Goal: Information Seeking & Learning: Check status

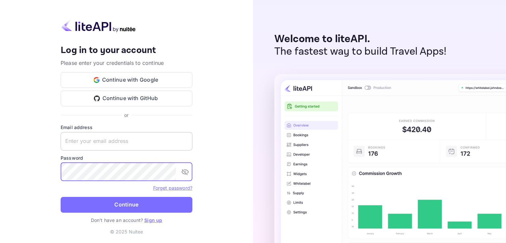
click at [103, 143] on input "text" at bounding box center [127, 141] width 132 height 18
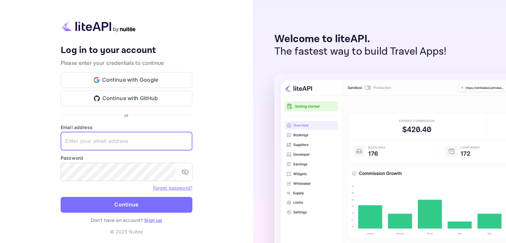
paste input "devapi@larsa.org"
type input "devapi@larsa.org"
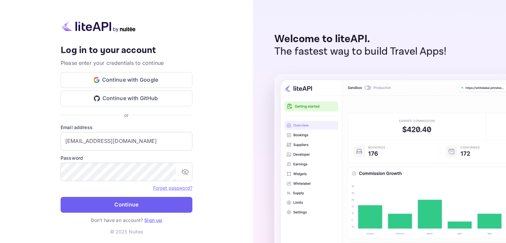
click at [118, 206] on button "Continue" at bounding box center [127, 205] width 132 height 16
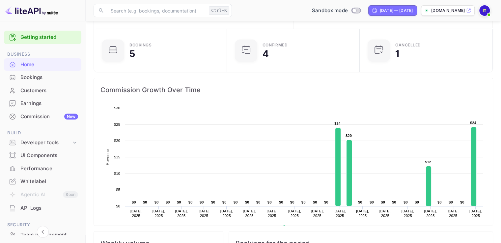
scroll to position [66, 0]
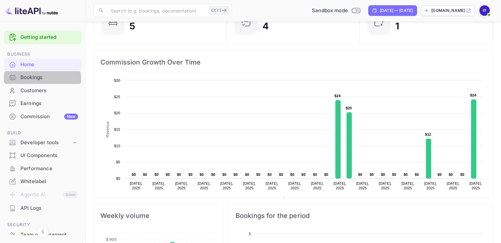
click at [22, 79] on div "Bookings" at bounding box center [49, 78] width 58 height 8
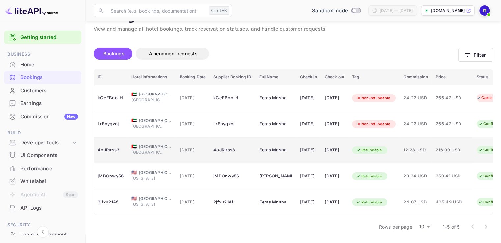
click at [383, 147] on div "Refundable" at bounding box center [369, 150] width 34 height 8
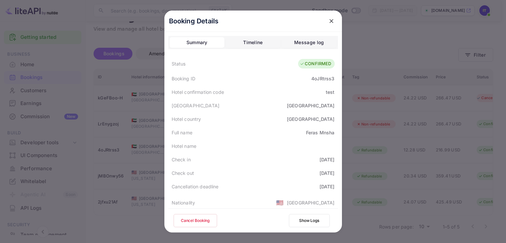
click at [330, 21] on icon "close" at bounding box center [331, 21] width 7 height 7
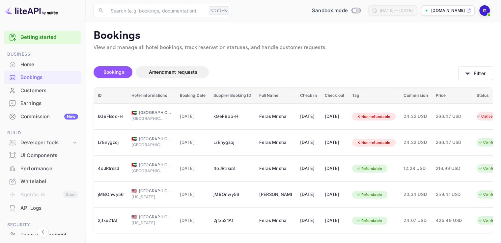
click at [29, 116] on div "Commission New" at bounding box center [49, 117] width 58 height 8
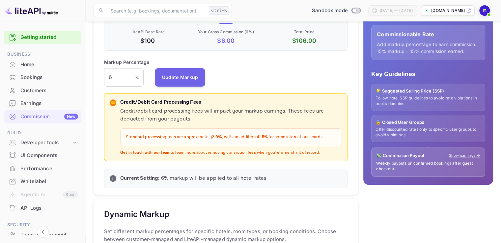
scroll to position [132, 0]
click at [34, 80] on div "Bookings" at bounding box center [49, 78] width 58 height 8
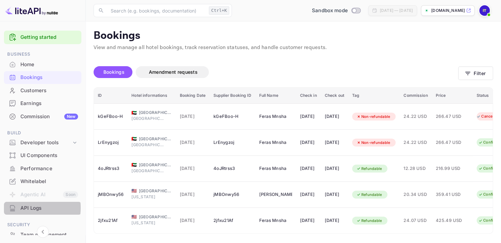
click at [22, 208] on div "API Logs" at bounding box center [49, 208] width 58 height 8
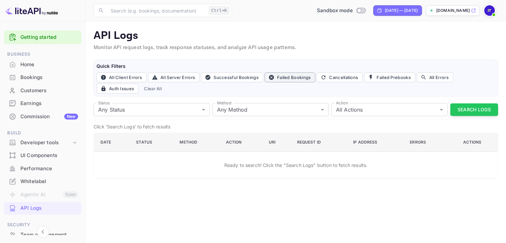
click at [295, 79] on button "Failed Bookings" at bounding box center [289, 77] width 51 height 10
type input "400"
type input "post"
type input "book"
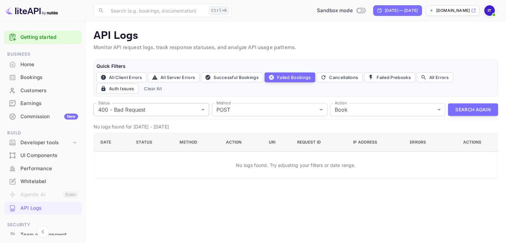
click at [184, 110] on body "Getting started Business Home Bookings Customers Earnings Commission New Build …" at bounding box center [253, 121] width 506 height 243
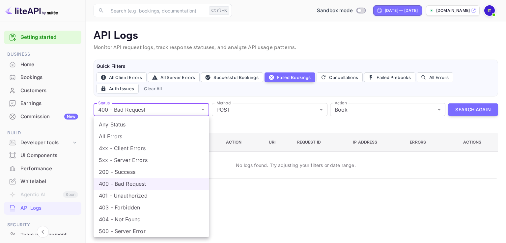
click at [117, 229] on li "500 - Server Error" at bounding box center [152, 231] width 116 height 12
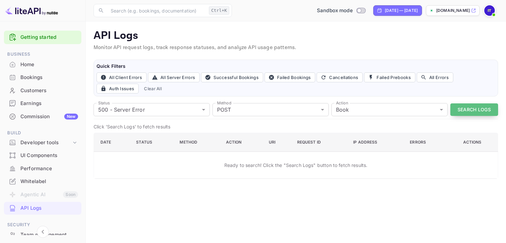
click at [458, 106] on button "Search Logs" at bounding box center [474, 109] width 48 height 13
click at [174, 99] on div "API Logs Monitor API request logs, track response statuses, and analyze API usa…" at bounding box center [296, 103] width 404 height 149
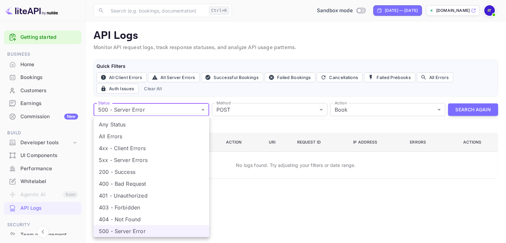
click at [169, 105] on body "Getting started Business Home Bookings Customers Earnings Commission New Build …" at bounding box center [253, 121] width 506 height 243
click at [135, 203] on li "403 - Forbidden" at bounding box center [152, 208] width 116 height 12
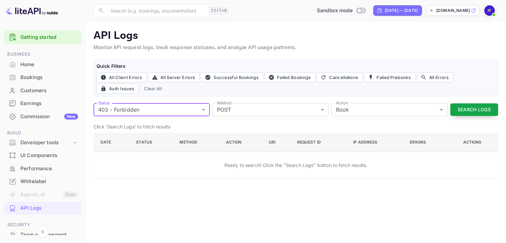
click at [452, 106] on button "Search Logs" at bounding box center [474, 109] width 48 height 13
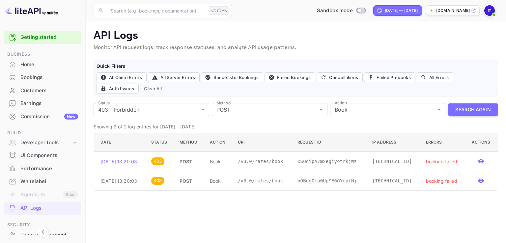
click at [136, 160] on p "Sep 15, 2025 13:20:03" at bounding box center [120, 161] width 40 height 7
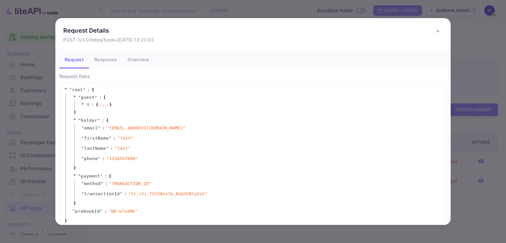
click at [81, 103] on icon at bounding box center [83, 103] width 4 height 4
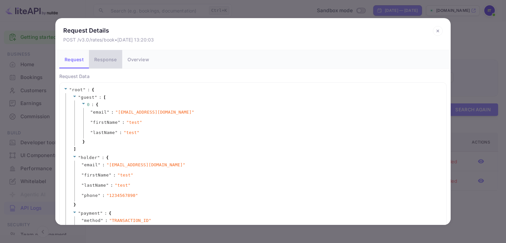
click at [103, 60] on button "Response" at bounding box center [105, 59] width 33 height 18
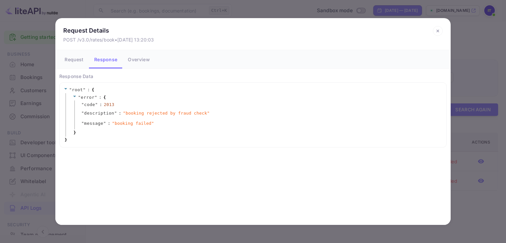
click at [435, 31] on icon at bounding box center [438, 31] width 10 height 10
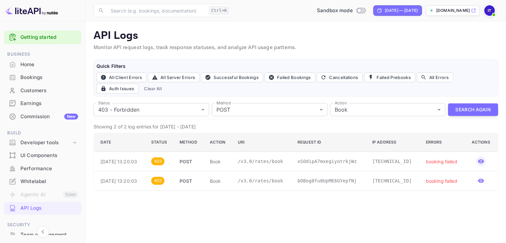
click at [483, 159] on icon "button" at bounding box center [480, 161] width 7 height 7
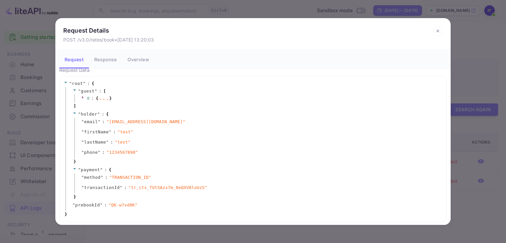
scroll to position [8, 0]
click at [439, 31] on icon at bounding box center [438, 31] width 10 height 10
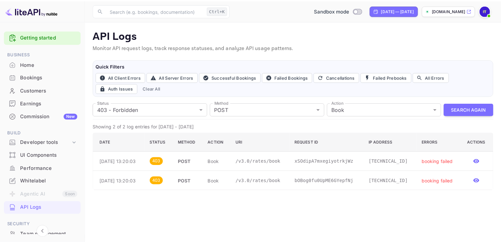
scroll to position [0, 0]
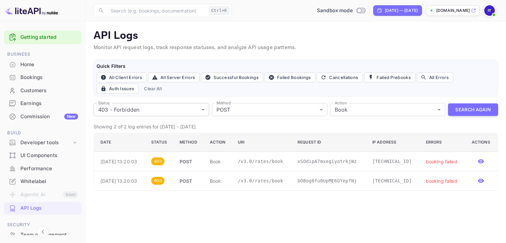
click at [195, 107] on body "Getting started Business Home Bookings Customers Earnings Commission New Build …" at bounding box center [253, 121] width 506 height 243
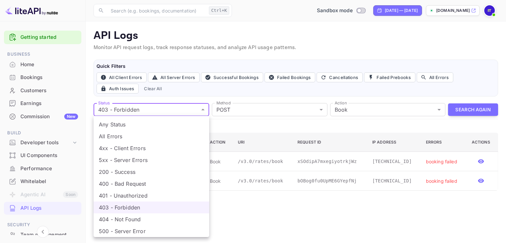
click at [134, 124] on li "Any Status" at bounding box center [152, 125] width 116 height 12
type input "all"
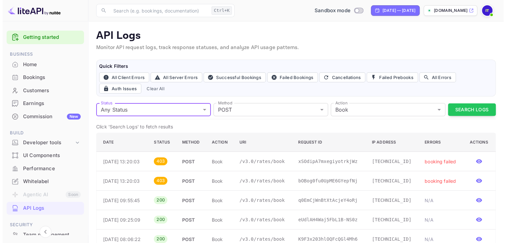
scroll to position [33, 0]
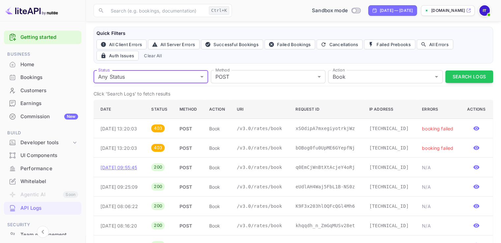
click at [140, 166] on p "Sep 15, 2025 09:55:45" at bounding box center [120, 167] width 40 height 7
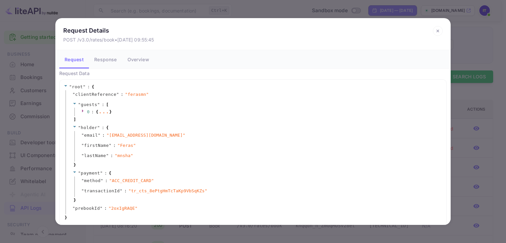
scroll to position [8, 0]
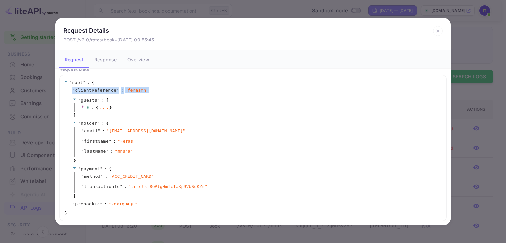
drag, startPoint x: 72, startPoint y: 88, endPoint x: 145, endPoint y: 90, distance: 72.8
click at [145, 90] on div "" clientReference " : " ferasmn "" at bounding box center [254, 91] width 377 height 10
copy div "" clientReference " : " ferasmn ""
click at [439, 32] on icon at bounding box center [438, 31] width 10 height 10
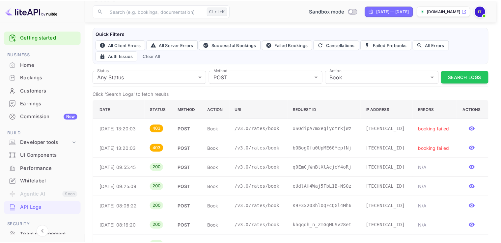
scroll to position [0, 0]
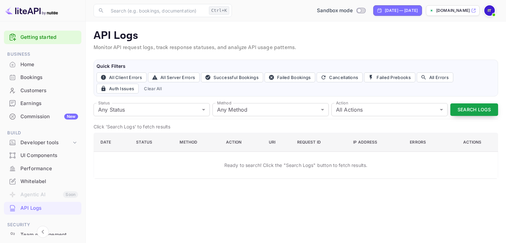
click at [455, 107] on button "Search Logs" at bounding box center [474, 109] width 48 height 13
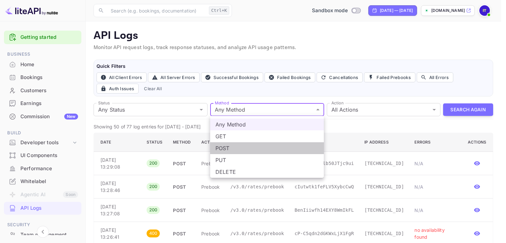
click at [228, 151] on li "POST" at bounding box center [267, 148] width 114 height 12
type input "post"
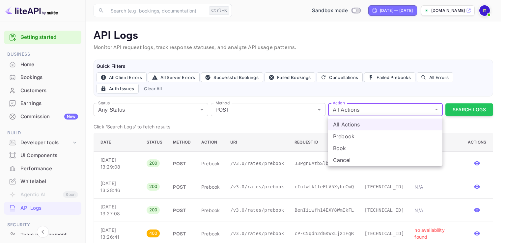
click at [339, 146] on li "Book" at bounding box center [385, 148] width 115 height 12
type input "book"
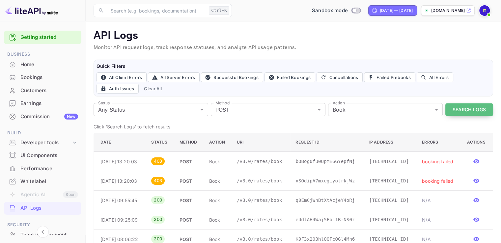
click at [462, 110] on button "Search Logs" at bounding box center [469, 109] width 48 height 13
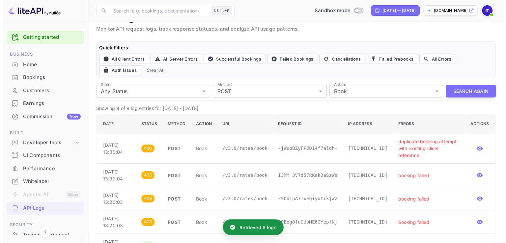
scroll to position [66, 0]
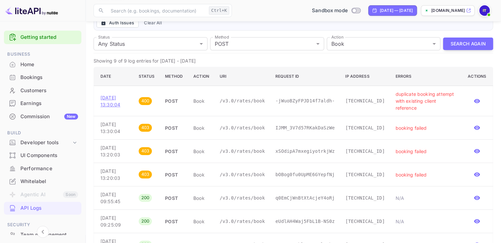
click at [114, 94] on p "Sep 15, 2025 13:30:04" at bounding box center [114, 101] width 28 height 14
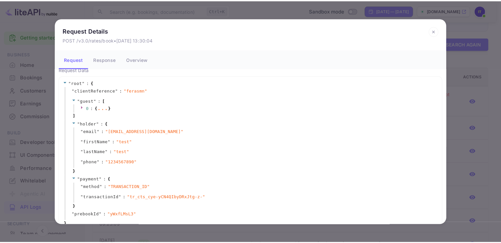
scroll to position [0, 0]
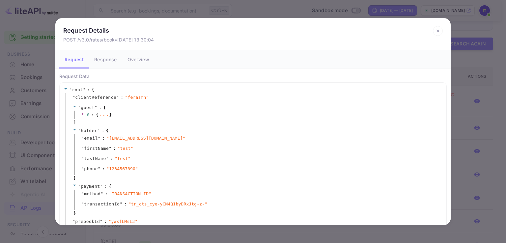
click at [110, 63] on button "Response" at bounding box center [105, 59] width 33 height 18
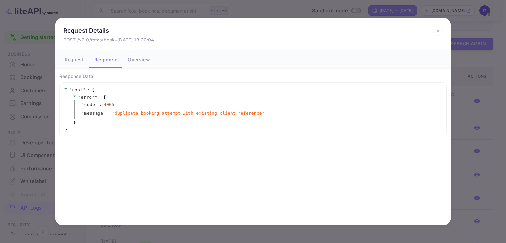
click at [74, 59] on button "Request" at bounding box center [74, 59] width 30 height 18
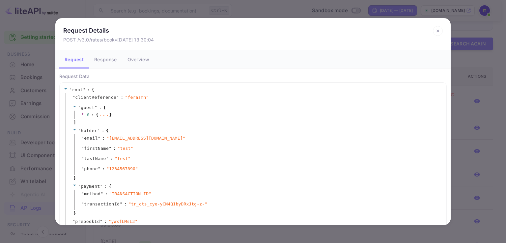
click at [437, 33] on icon at bounding box center [438, 31] width 10 height 10
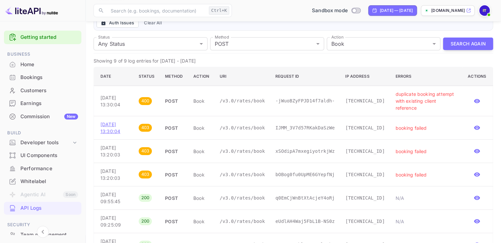
click at [112, 121] on p "Sep 15, 2025 13:30:04" at bounding box center [114, 128] width 28 height 14
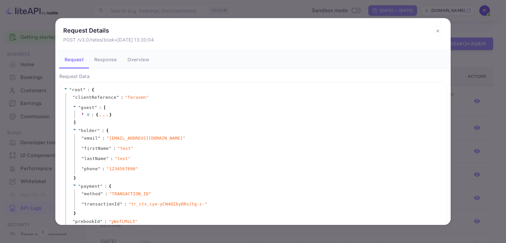
click at [101, 62] on button "Response" at bounding box center [105, 59] width 33 height 18
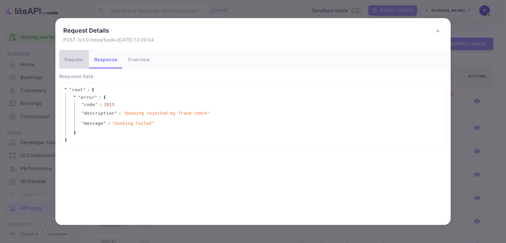
click at [77, 60] on button "Request" at bounding box center [74, 59] width 30 height 18
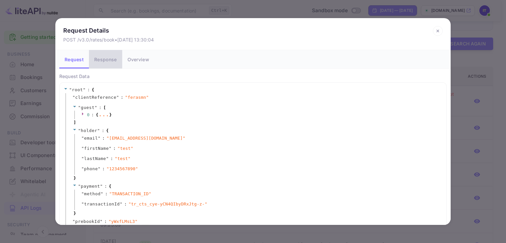
click at [107, 64] on button "Response" at bounding box center [105, 59] width 33 height 18
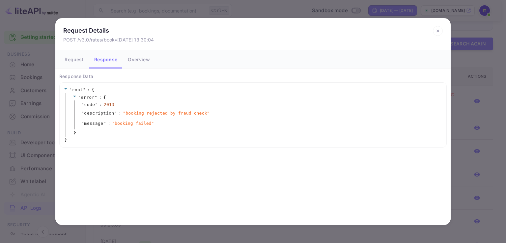
click at [438, 32] on icon at bounding box center [437, 31] width 2 height 2
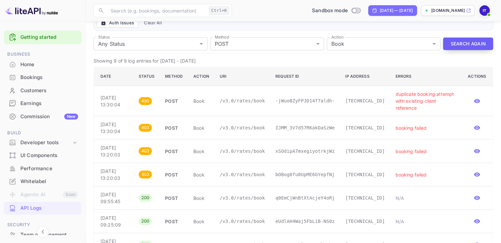
click at [460, 44] on button "Search Again" at bounding box center [468, 44] width 50 height 13
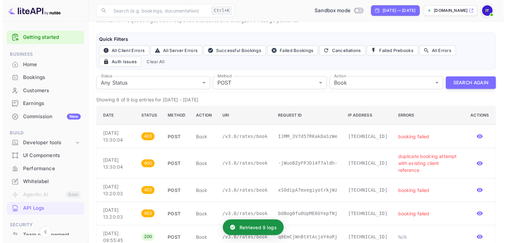
scroll to position [33, 0]
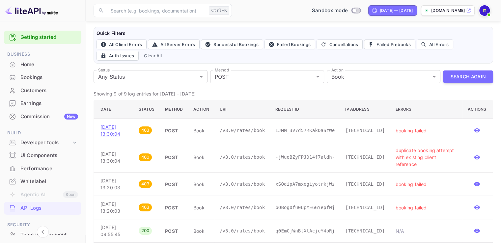
click at [120, 125] on p "Sep 15, 2025 13:30:04" at bounding box center [114, 130] width 28 height 14
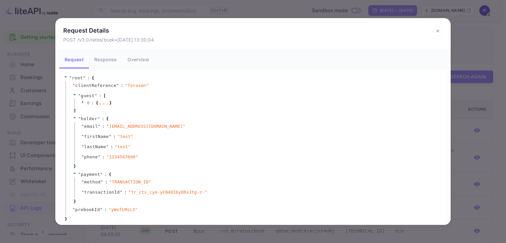
scroll to position [18, 0]
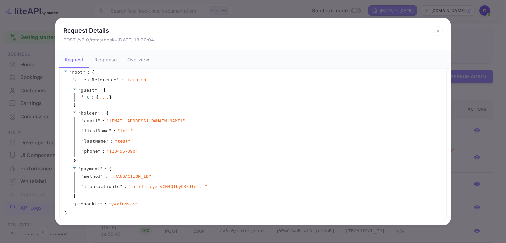
click at [101, 96] on div "..." at bounding box center [103, 96] width 11 height 3
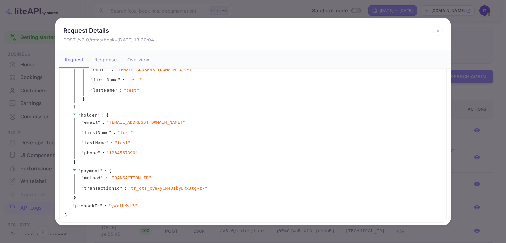
scroll to position [55, 0]
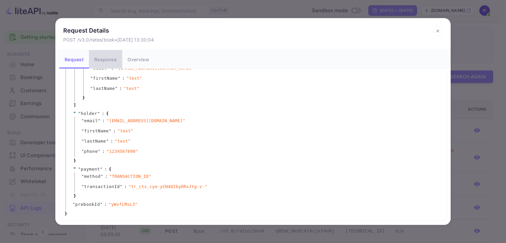
click at [102, 63] on button "Response" at bounding box center [105, 59] width 33 height 18
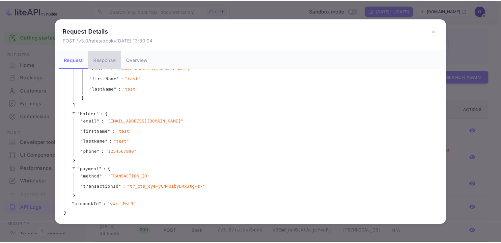
scroll to position [0, 0]
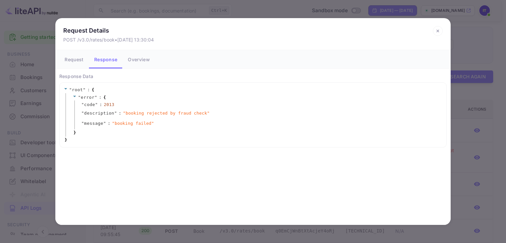
click at [436, 32] on icon at bounding box center [438, 31] width 10 height 10
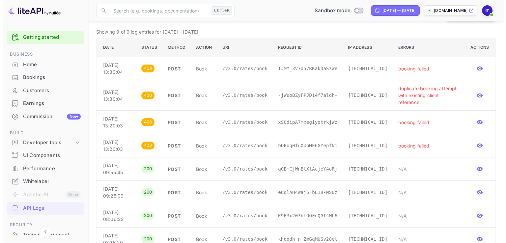
scroll to position [99, 0]
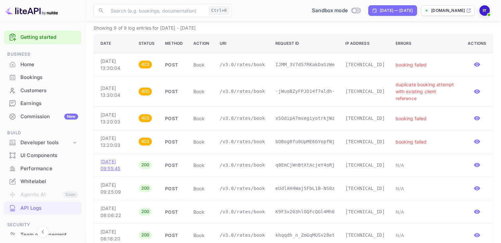
click at [119, 158] on p "Sep 15, 2025 09:55:45" at bounding box center [114, 165] width 28 height 14
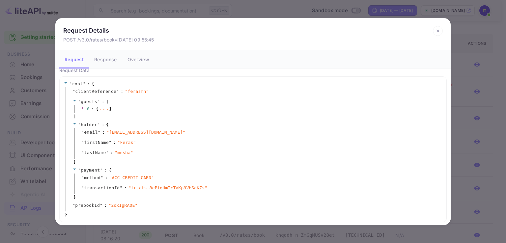
scroll to position [8, 0]
click at [438, 29] on icon at bounding box center [438, 31] width 10 height 10
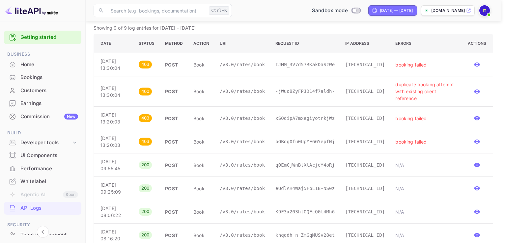
scroll to position [0, 0]
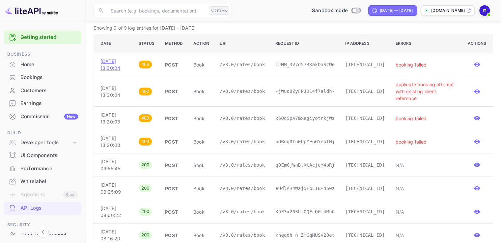
click at [117, 66] on p "Sep 15, 2025 13:30:04" at bounding box center [114, 65] width 28 height 14
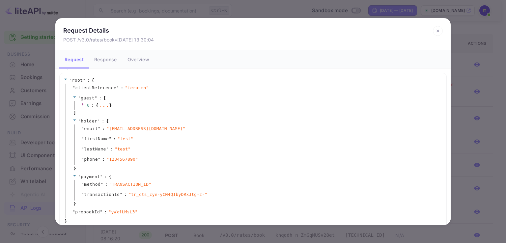
scroll to position [18, 0]
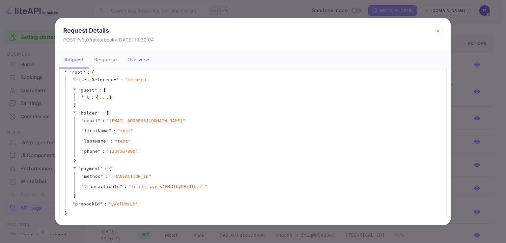
click at [437, 29] on icon at bounding box center [438, 31] width 10 height 10
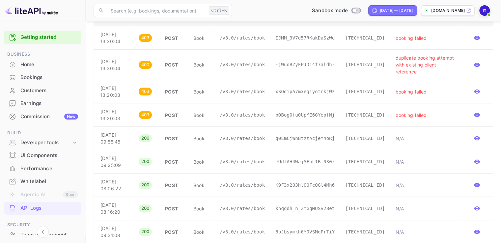
scroll to position [126, 0]
click at [113, 225] on p "Sep 03, 2025 09:31:08" at bounding box center [114, 232] width 28 height 14
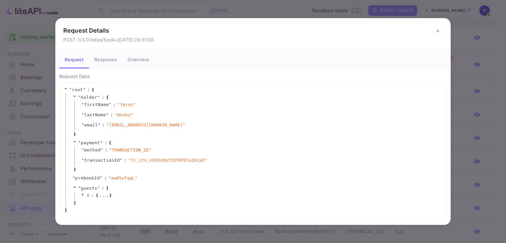
click at [439, 32] on icon at bounding box center [438, 31] width 10 height 10
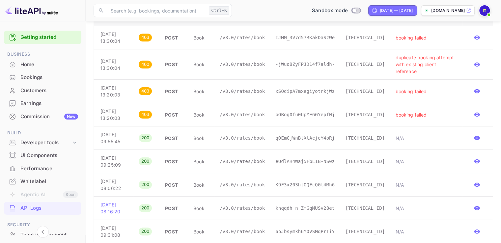
click at [115, 201] on p "Sep 04, 2025 08:16:20" at bounding box center [114, 208] width 28 height 14
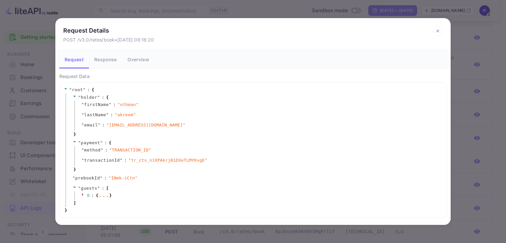
click at [435, 30] on icon at bounding box center [438, 31] width 10 height 10
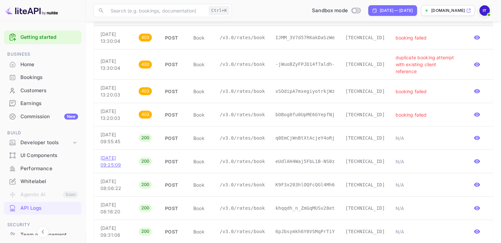
click at [113, 155] on p "Sep 15, 2025 09:25:09" at bounding box center [114, 161] width 28 height 14
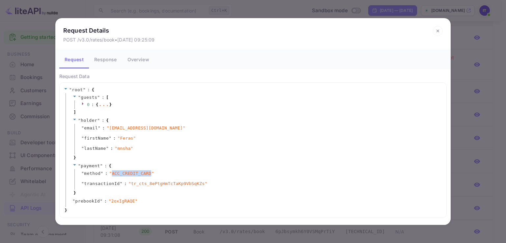
drag, startPoint x: 145, startPoint y: 173, endPoint x: 109, endPoint y: 176, distance: 35.4
click at [109, 176] on span "" ACC_CREDIT_CARD "" at bounding box center [131, 173] width 45 height 7
copy span "ACC_CREDIT_CARD"
click at [440, 36] on icon at bounding box center [438, 31] width 10 height 10
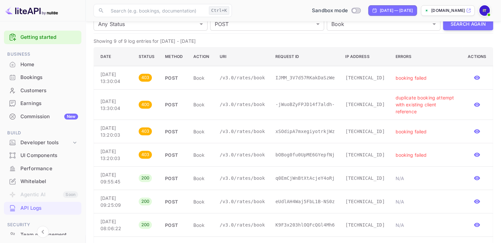
scroll to position [27, 0]
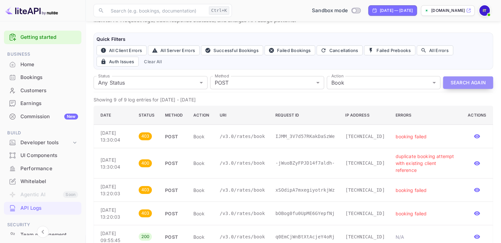
click at [459, 85] on button "Search Again" at bounding box center [468, 82] width 50 height 13
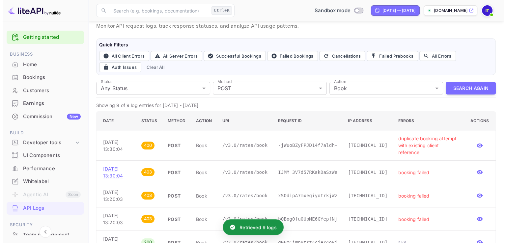
scroll to position [33, 0]
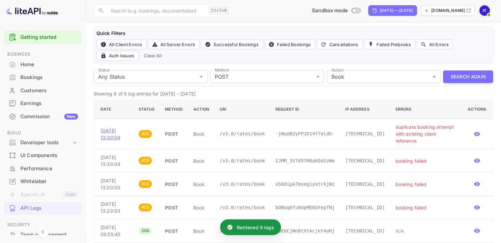
click at [121, 127] on p "Sep 15, 2025 13:30:04" at bounding box center [114, 134] width 28 height 14
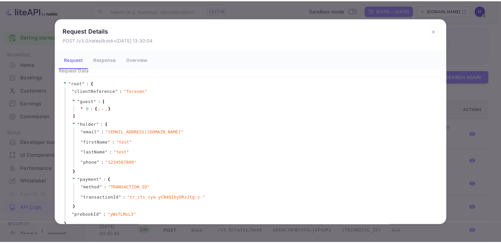
scroll to position [0, 0]
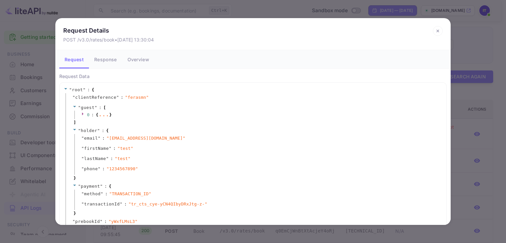
click at [437, 33] on icon at bounding box center [438, 31] width 10 height 10
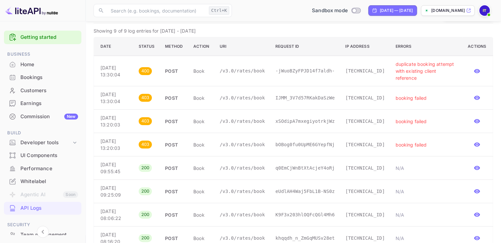
scroll to position [60, 0]
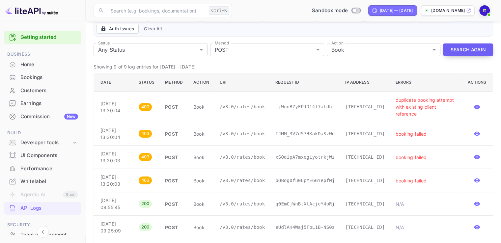
click at [478, 50] on button "Search Again" at bounding box center [468, 49] width 50 height 13
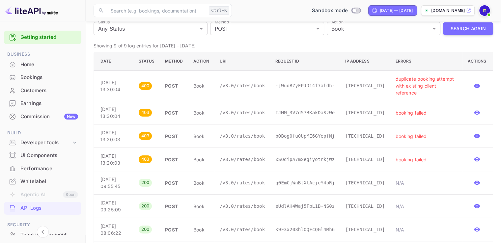
scroll to position [27, 0]
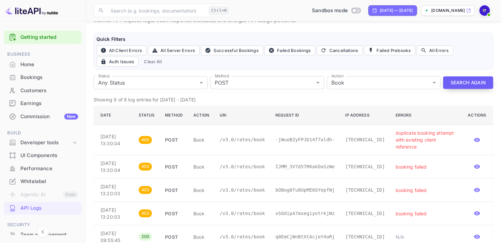
click at [472, 85] on button "Search Again" at bounding box center [468, 82] width 50 height 13
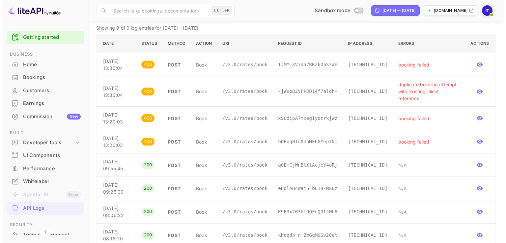
scroll to position [33, 0]
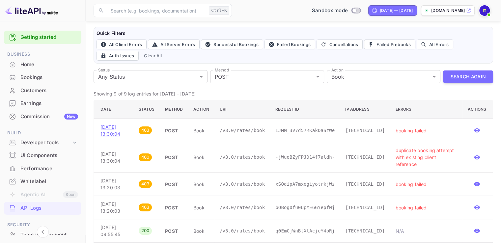
click at [113, 129] on p "Sep 15, 2025 13:30:04" at bounding box center [114, 130] width 28 height 14
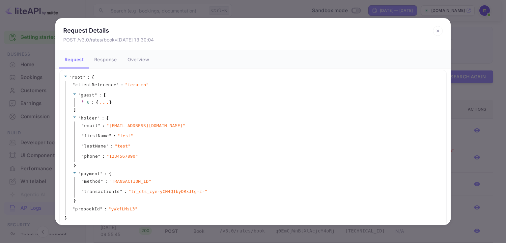
scroll to position [18, 0]
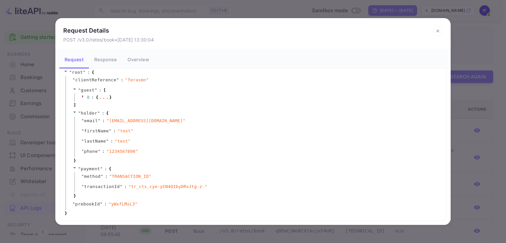
click at [439, 33] on icon at bounding box center [438, 31] width 10 height 10
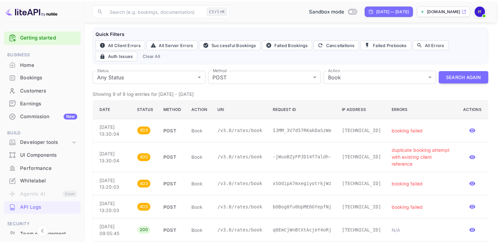
scroll to position [0, 0]
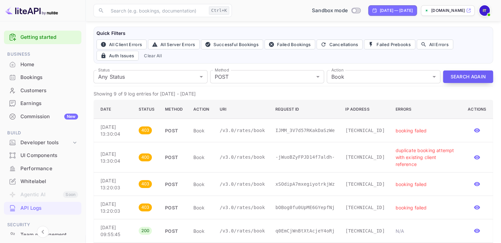
click at [454, 76] on button "Search Again" at bounding box center [468, 76] width 50 height 13
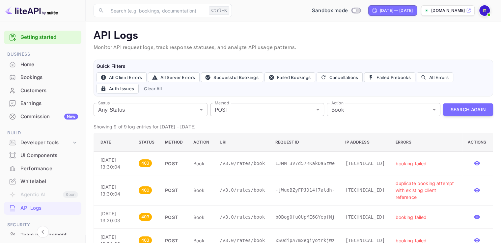
click at [222, 109] on body "Getting started Business Home Bookings Customers Earnings Commission New Build …" at bounding box center [250, 188] width 501 height 377
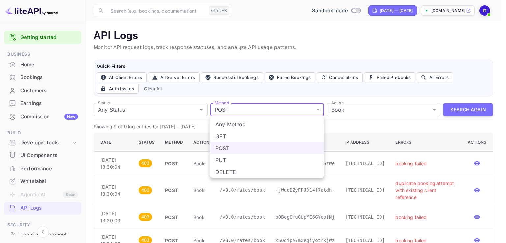
click at [230, 123] on li "Any Method" at bounding box center [267, 125] width 114 height 12
type input "all"
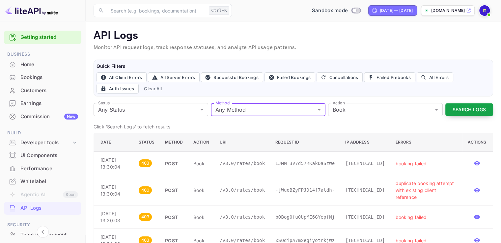
click at [451, 111] on button "Search Logs" at bounding box center [469, 109] width 48 height 13
click at [451, 111] on body "Getting started Business Home Bookings Customers Earnings Commission New Build …" at bounding box center [250, 188] width 501 height 377
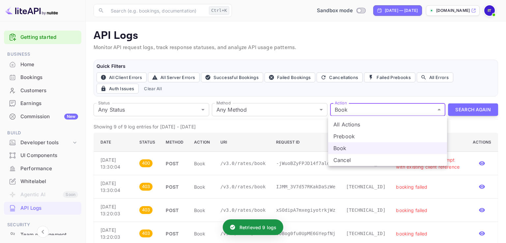
click at [92, 157] on div at bounding box center [253, 121] width 506 height 243
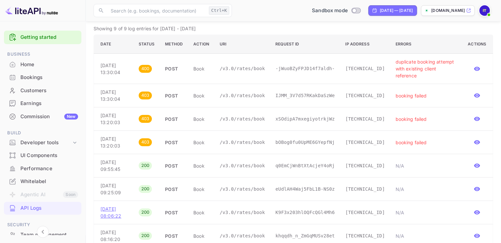
scroll to position [60, 0]
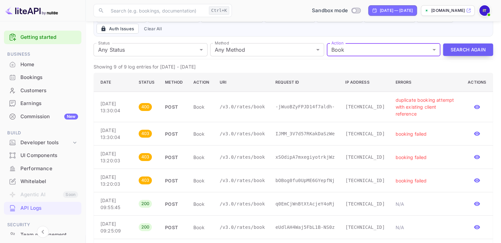
click at [451, 45] on button "Search Again" at bounding box center [468, 49] width 50 height 13
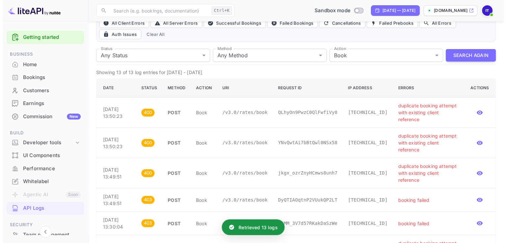
scroll to position [66, 0]
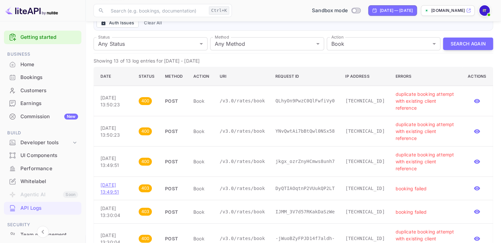
click at [108, 181] on p "Sep 15, 2025 13:49:51" at bounding box center [114, 188] width 28 height 14
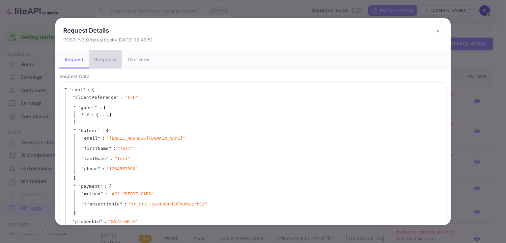
click at [104, 57] on button "Response" at bounding box center [105, 59] width 33 height 18
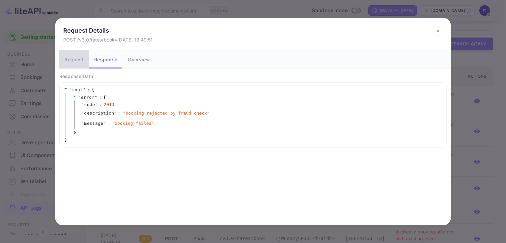
click at [72, 56] on button "Request" at bounding box center [74, 59] width 30 height 18
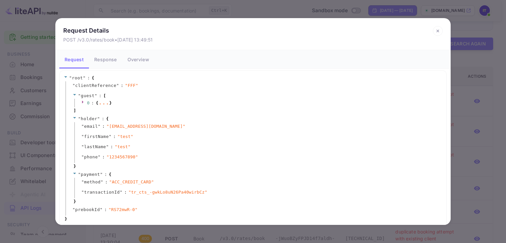
scroll to position [18, 0]
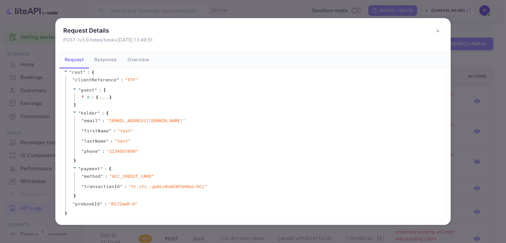
click at [436, 30] on icon at bounding box center [438, 31] width 10 height 10
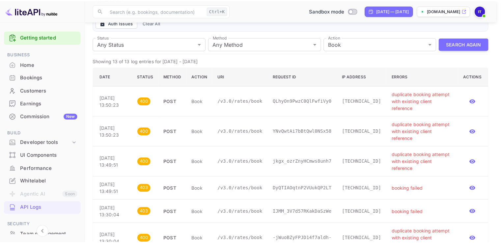
scroll to position [0, 0]
